Goal: Task Accomplishment & Management: Manage account settings

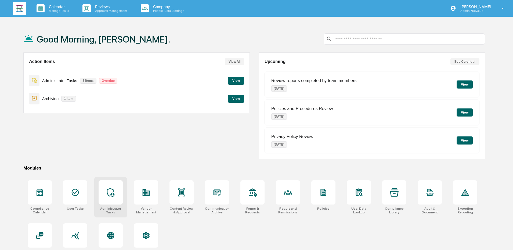
click at [102, 192] on div at bounding box center [111, 192] width 24 height 24
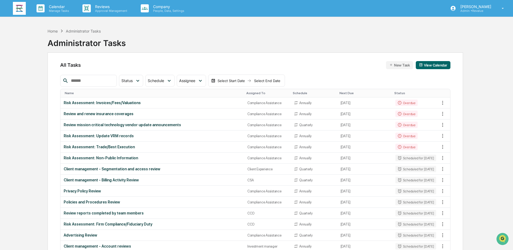
click at [75, 92] on div "Name" at bounding box center [153, 93] width 177 height 4
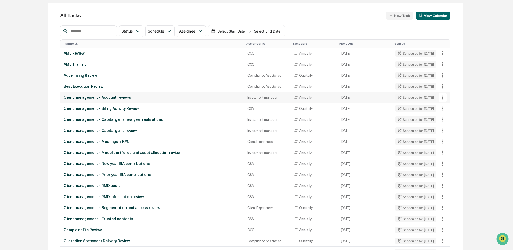
scroll to position [50, 0]
click at [149, 196] on div "Client management - RMD information review" at bounding box center [152, 196] width 177 height 4
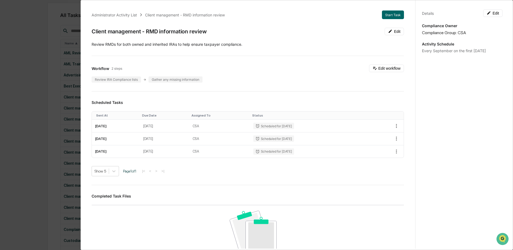
click at [15, 98] on div "Administrator Activity List Client management - RMD information review Start Ta…" at bounding box center [256, 125] width 513 height 250
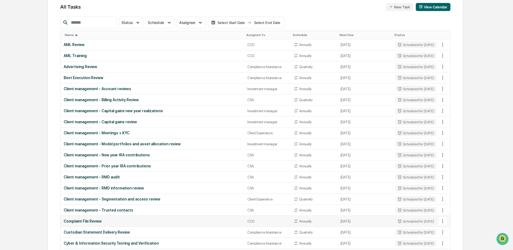
scroll to position [58, 0]
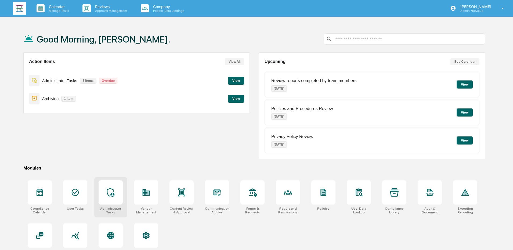
click at [114, 192] on icon at bounding box center [110, 192] width 9 height 9
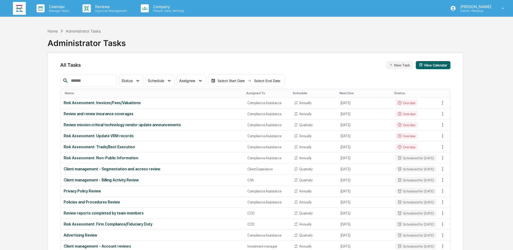
click at [104, 91] on div "Name" at bounding box center [153, 93] width 177 height 4
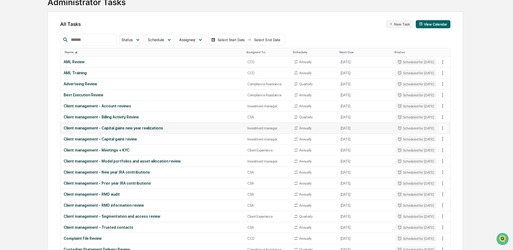
scroll to position [54, 0]
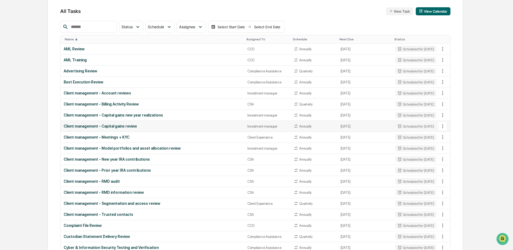
click at [165, 124] on div "Client management - Capital gains review" at bounding box center [152, 126] width 177 height 4
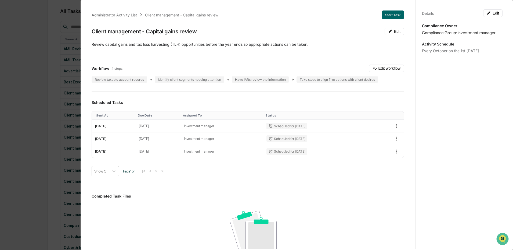
click at [25, 113] on div "Administrator Activity List Client management - Capital gains review Start Task…" at bounding box center [256, 125] width 513 height 250
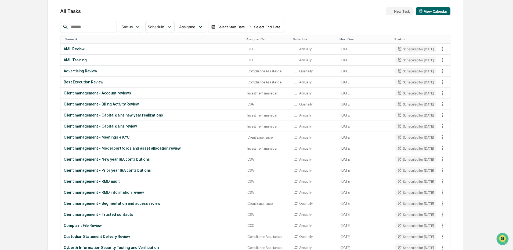
click at [255, 37] on div "Assigned To" at bounding box center [267, 39] width 42 height 4
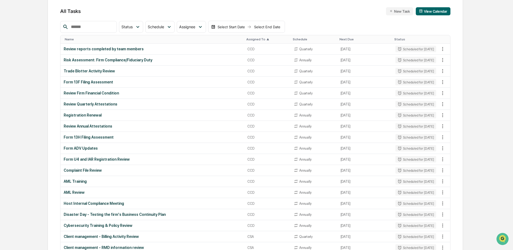
click at [255, 37] on div "Assigned To ▲" at bounding box center [267, 39] width 42 height 4
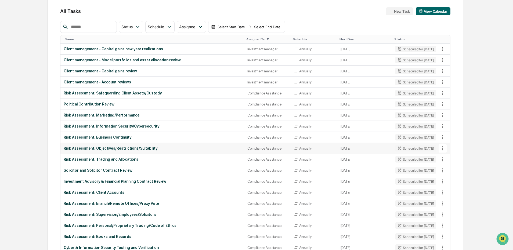
click at [444, 146] on icon at bounding box center [443, 148] width 6 height 6
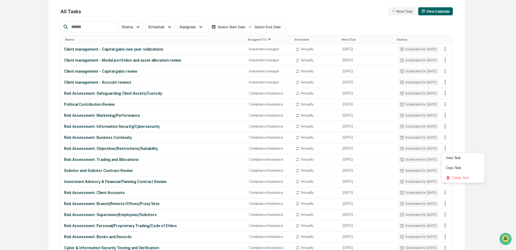
click at [161, 152] on div at bounding box center [258, 125] width 516 height 250
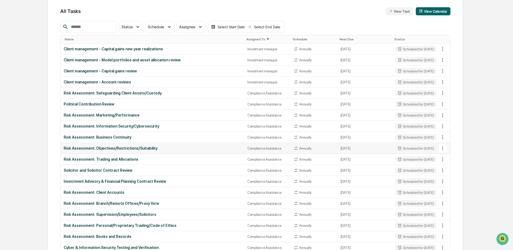
click at [146, 147] on div "Risk Assessment: Objectives/Restrictions/Suitability" at bounding box center [152, 148] width 177 height 4
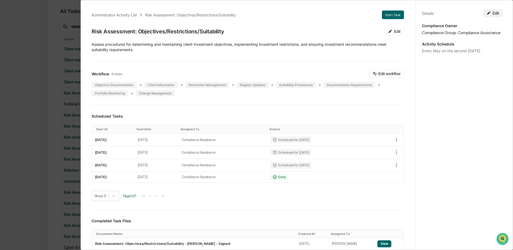
click at [498, 13] on button "Edit" at bounding box center [492, 13] width 19 height 8
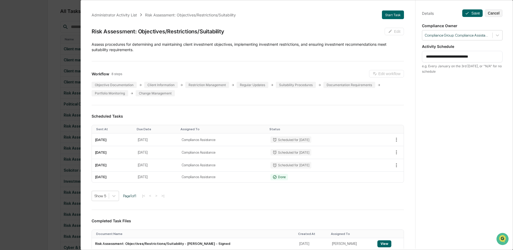
click at [440, 55] on textarea "**********" at bounding box center [462, 57] width 73 height 6
type textarea "**********"
click at [470, 13] on button "Save" at bounding box center [472, 13] width 20 height 8
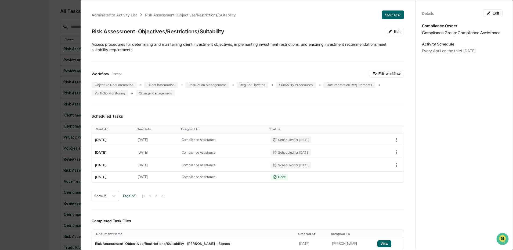
click at [33, 157] on div "Administrator Activity List Risk Assessment: Objectives/Restrictions/Suitabilit…" at bounding box center [256, 125] width 513 height 250
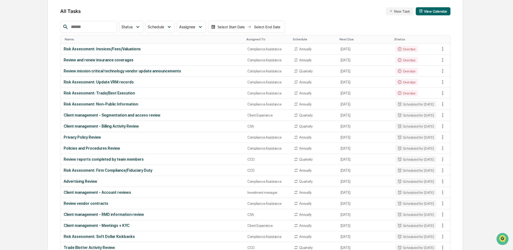
click at [89, 39] on div "Name" at bounding box center [153, 39] width 177 height 4
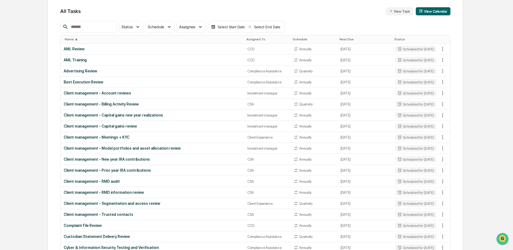
click at [353, 38] on div "Next Due" at bounding box center [365, 39] width 50 height 4
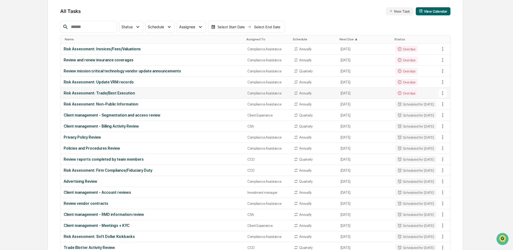
click at [443, 93] on icon at bounding box center [443, 93] width 6 height 6
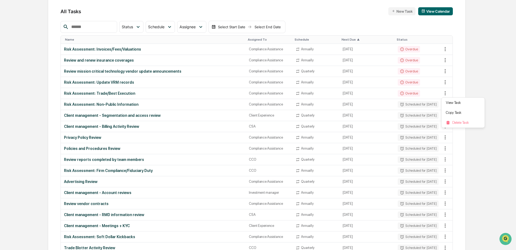
click at [167, 89] on div at bounding box center [258, 125] width 516 height 250
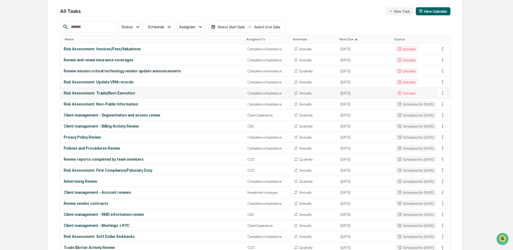
click at [127, 93] on div "Risk Assessment: Trade/Best Execution" at bounding box center [152, 93] width 177 height 4
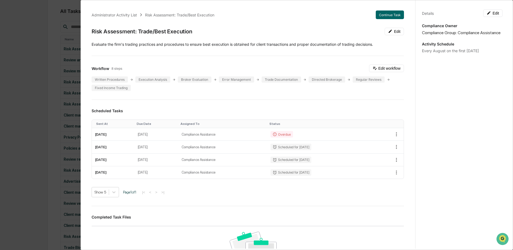
click at [13, 124] on div "Administrator Activity List Risk Assessment: Trade/Best Execution Continue Task…" at bounding box center [256, 125] width 513 height 250
